Goal: Information Seeking & Learning: Learn about a topic

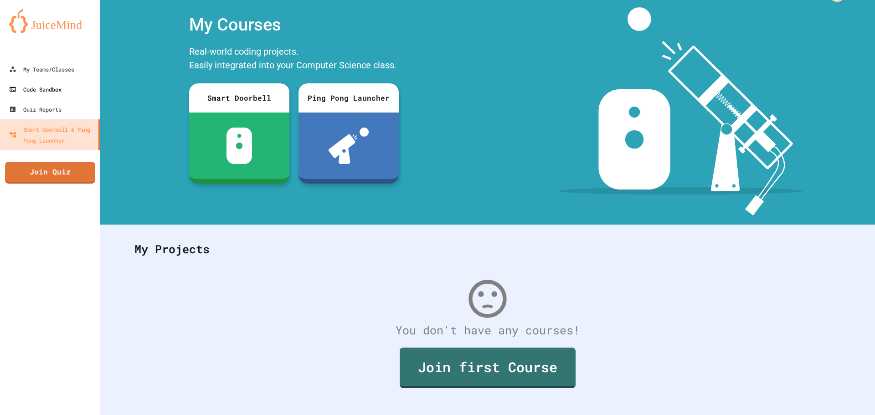
scroll to position [42, 0]
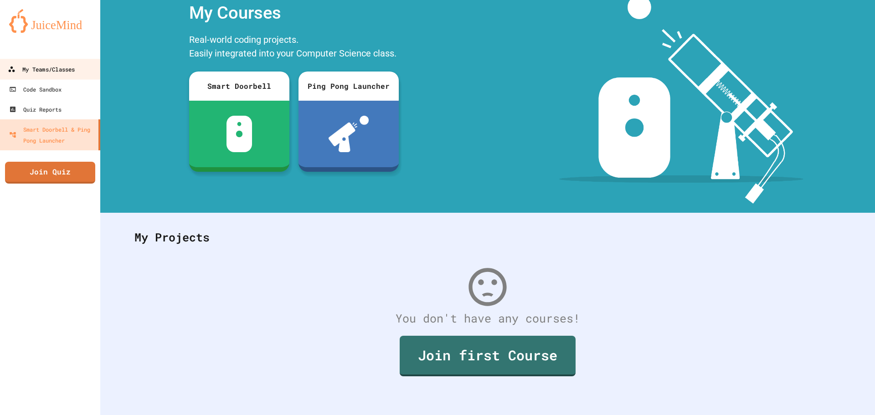
click at [38, 67] on div "My Teams/Classes" at bounding box center [41, 69] width 67 height 11
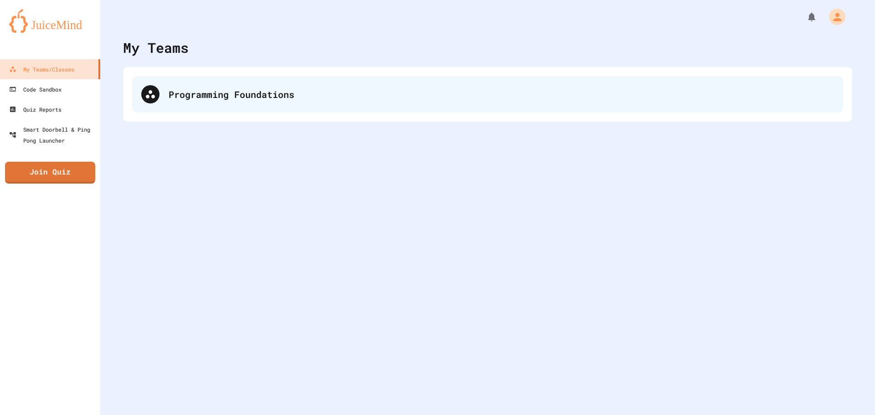
click at [207, 90] on div "Programming Foundations" at bounding box center [501, 94] width 665 height 14
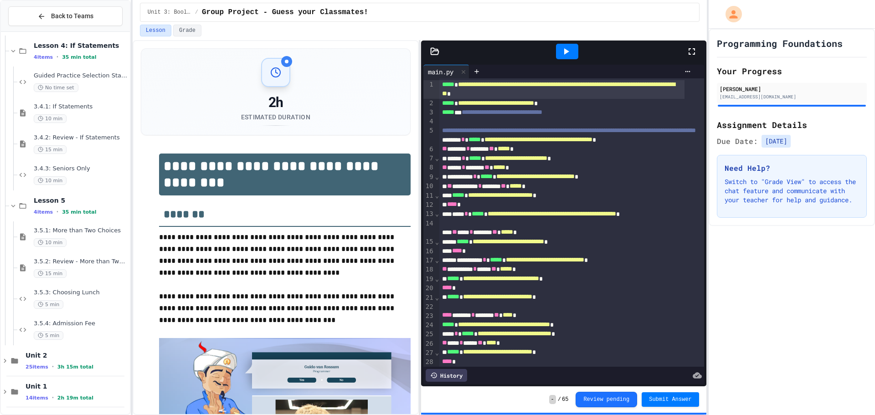
scroll to position [503, 0]
click at [80, 324] on span "3.5.4: Admission Fee" at bounding box center [81, 322] width 94 height 8
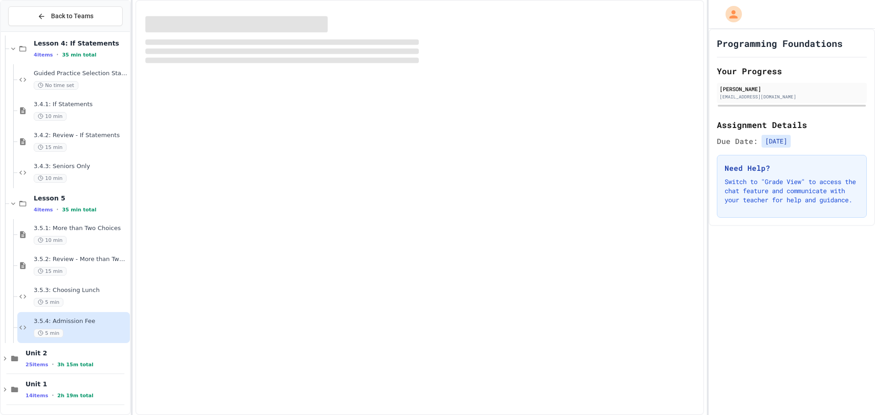
scroll to position [492, 0]
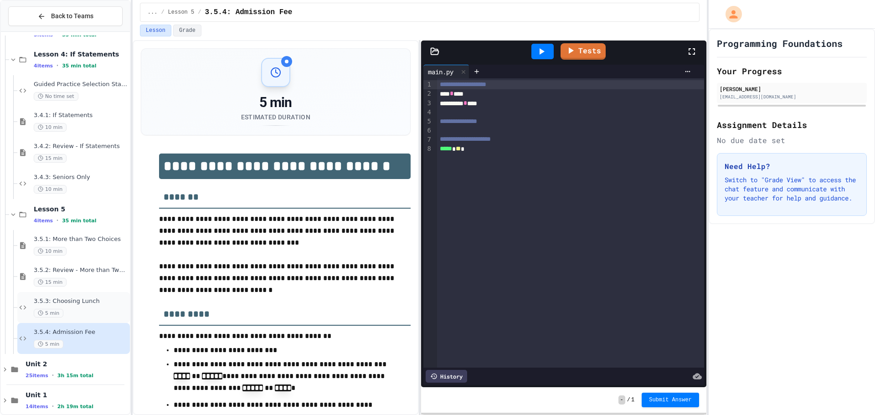
click at [88, 302] on span "3.5.3: Choosing Lunch" at bounding box center [81, 301] width 94 height 8
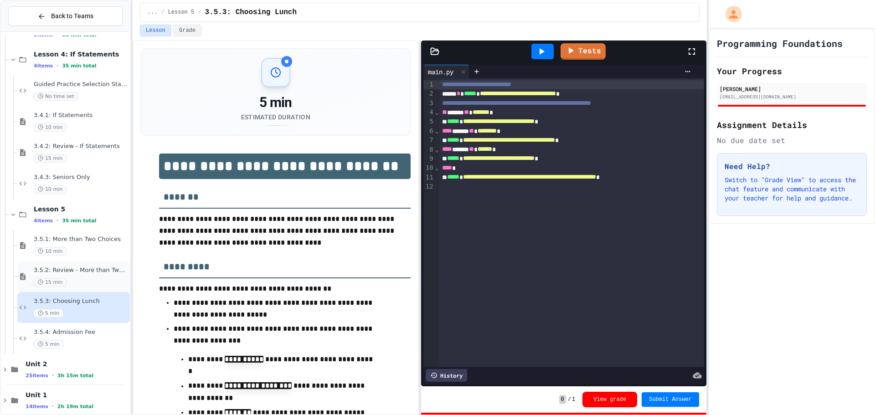
click at [99, 269] on span "3.5.2: Review - More than Two Choices" at bounding box center [81, 270] width 94 height 8
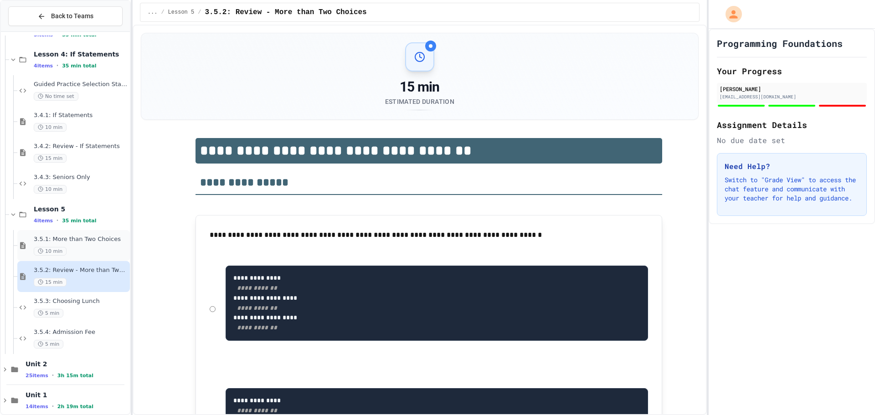
click at [94, 233] on div "3.5.1: More than Two Choices 10 min" at bounding box center [73, 245] width 113 height 31
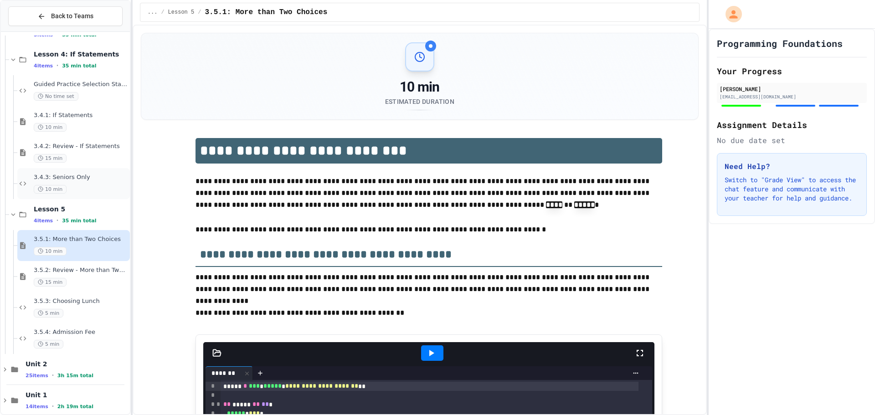
click at [94, 189] on div "10 min" at bounding box center [81, 189] width 94 height 9
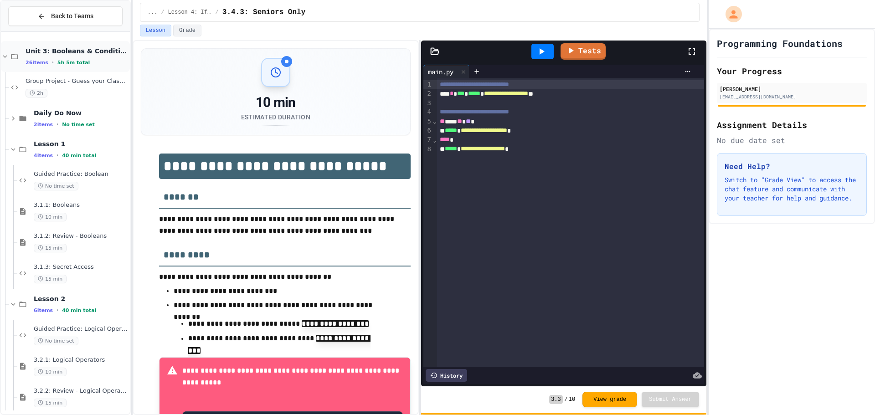
click at [87, 56] on div "Unit 3: Booleans & Conditionals 26 items • 5h 5m total" at bounding box center [77, 56] width 102 height 19
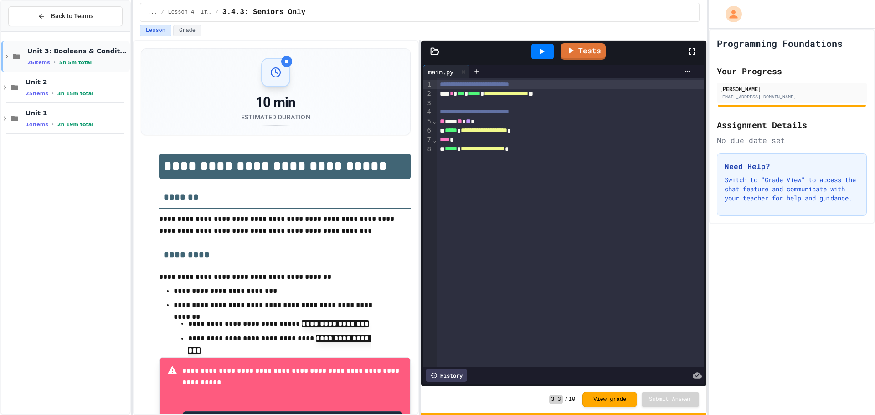
click at [87, 56] on div "Unit 3: Booleans & Conditionals 26 items • 5h 5m total" at bounding box center [77, 56] width 101 height 19
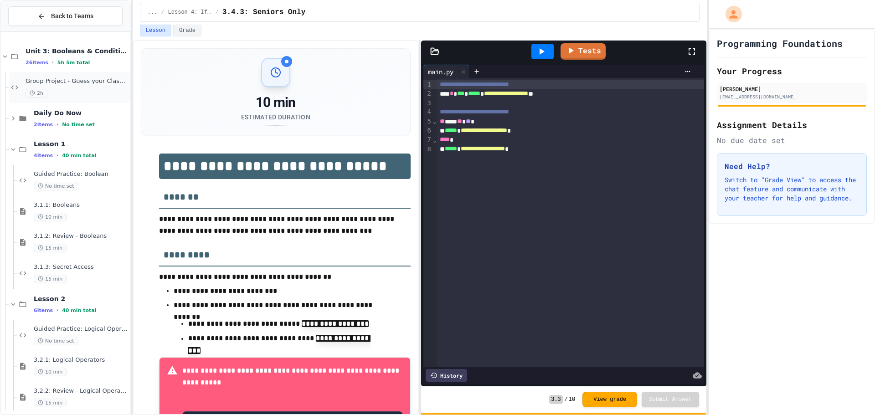
click at [88, 78] on div "Group Project - Guess your Classmates! 2h" at bounding box center [69, 87] width 121 height 31
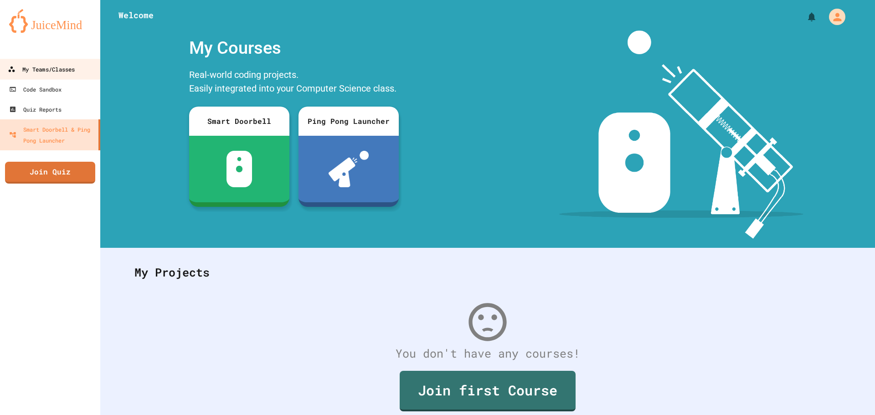
click at [67, 67] on div "My Teams/Classes" at bounding box center [41, 69] width 67 height 11
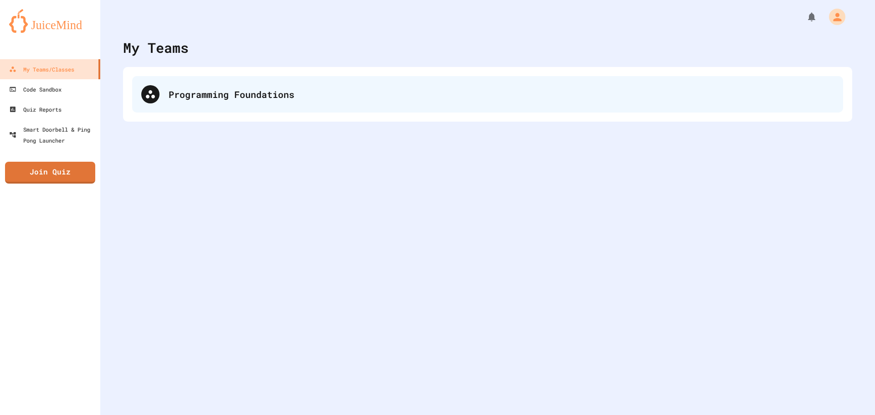
click at [160, 85] on div "Programming Foundations" at bounding box center [487, 94] width 711 height 36
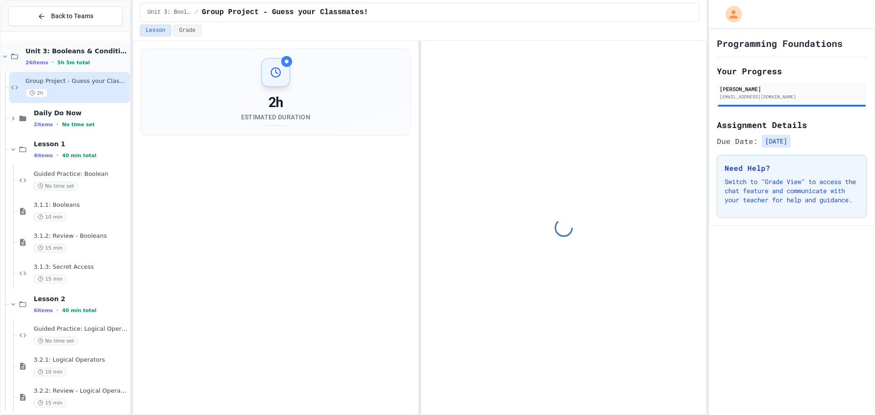
click at [70, 60] on span "5h 5m total" at bounding box center [73, 63] width 33 height 6
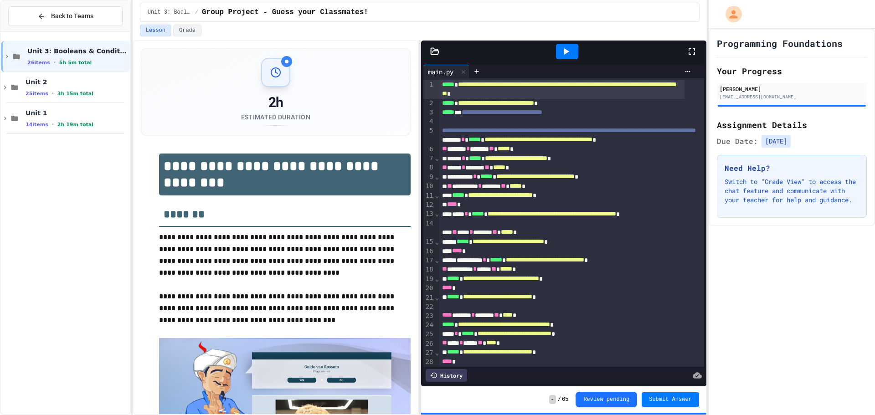
scroll to position [162, 0]
